Goal: Check status: Check status

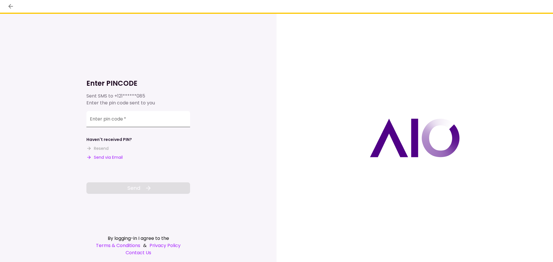
click at [128, 118] on input "Enter pin code   *" at bounding box center [138, 119] width 104 height 16
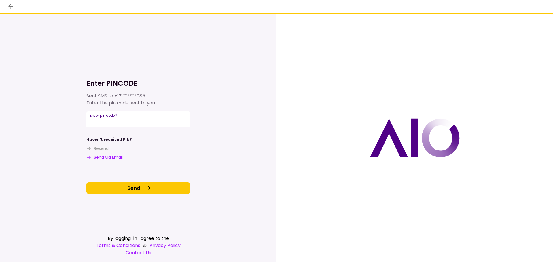
type input "******"
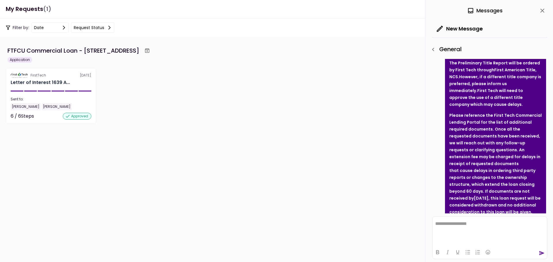
scroll to position [191, 0]
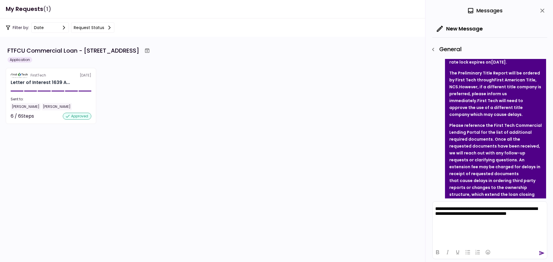
click at [543, 253] on icon "send" at bounding box center [542, 253] width 6 height 6
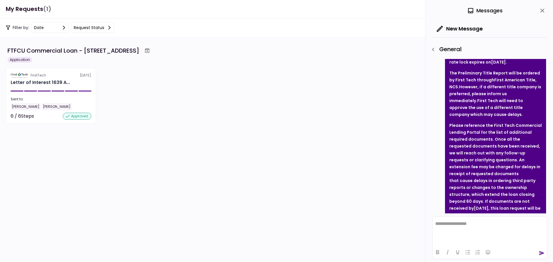
scroll to position [360, 0]
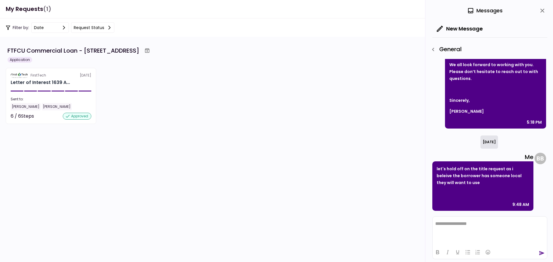
click at [541, 12] on icon "close" at bounding box center [542, 11] width 4 height 4
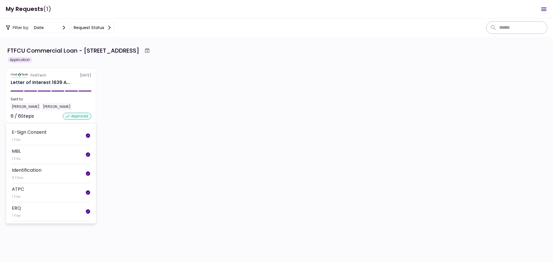
scroll to position [0, 0]
click at [96, 28] on button "Request status" at bounding box center [92, 27] width 43 height 10
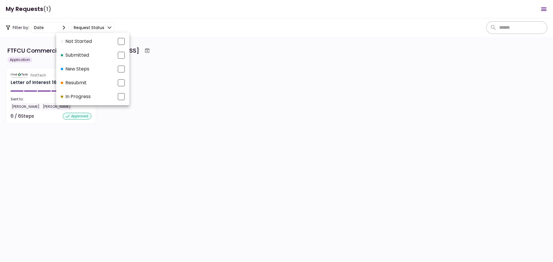
click at [102, 67] on li "New steps" at bounding box center [92, 69] width 73 height 14
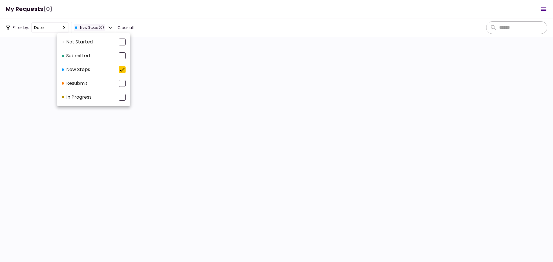
click at [105, 69] on li "New steps" at bounding box center [93, 70] width 73 height 14
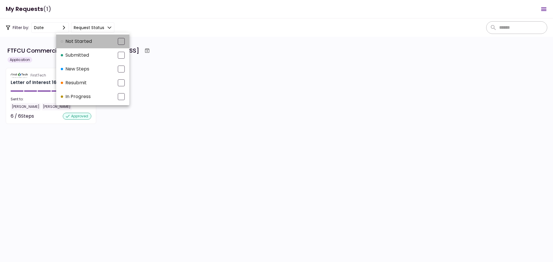
click at [99, 48] on li "Not started" at bounding box center [92, 42] width 73 height 14
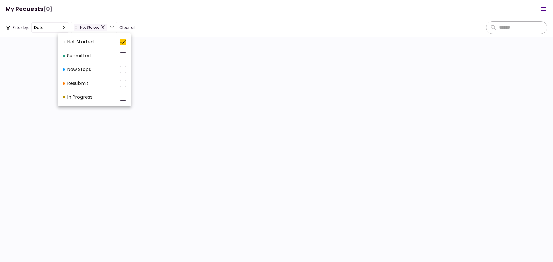
click at [99, 54] on li "submitted" at bounding box center [94, 56] width 73 height 14
click at [99, 54] on li "submitted" at bounding box center [97, 56] width 73 height 14
click at [97, 43] on li "Not started" at bounding box center [94, 42] width 73 height 14
